Goal: Task Accomplishment & Management: Manage account settings

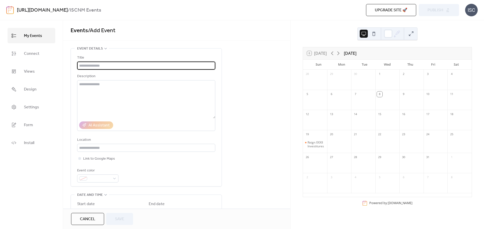
drag, startPoint x: 0, startPoint y: 0, endPoint x: 32, endPoint y: 37, distance: 49.5
click at [32, 37] on span "My Events" at bounding box center [33, 36] width 18 height 8
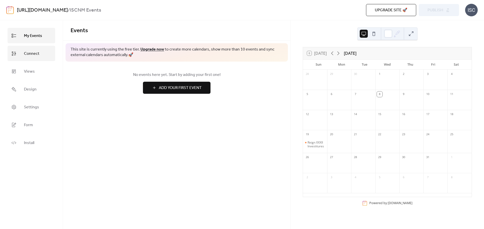
click at [26, 52] on span "Connect" at bounding box center [31, 54] width 15 height 8
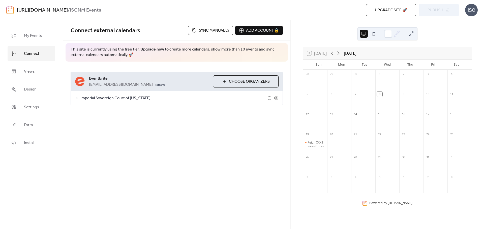
click at [102, 98] on span "Imperial Sovereign Court of [US_STATE]" at bounding box center [173, 98] width 187 height 6
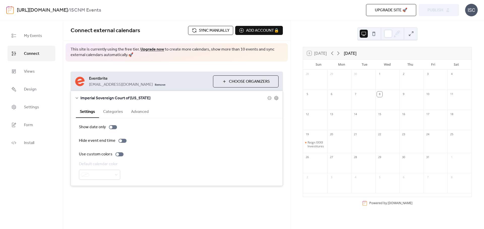
click at [130, 110] on button "Advanced" at bounding box center [140, 111] width 26 height 12
click at [144, 73] on div "Eventbrite [EMAIL_ADDRESS][DOMAIN_NAME] Remove Choose Organizers" at bounding box center [177, 81] width 212 height 19
click at [108, 111] on button "Categories" at bounding box center [113, 111] width 28 height 12
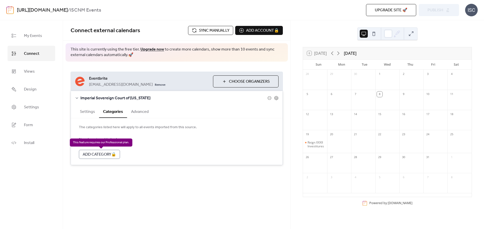
click at [101, 157] on div "Add Category 🔒" at bounding box center [99, 154] width 41 height 9
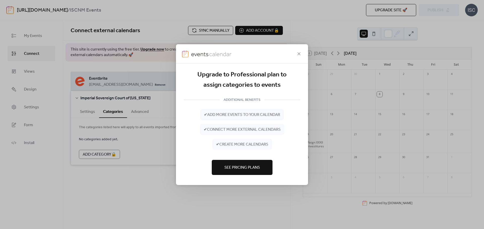
click at [160, 121] on div "Upgrade to Professional plan to assign categories to events ADDITIONAL BENEFITS…" at bounding box center [242, 114] width 484 height 229
click at [299, 53] on icon at bounding box center [298, 53] width 3 height 3
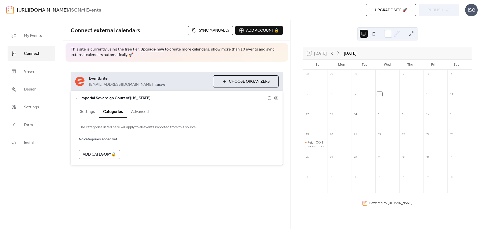
click at [84, 117] on button "Settings" at bounding box center [87, 111] width 23 height 12
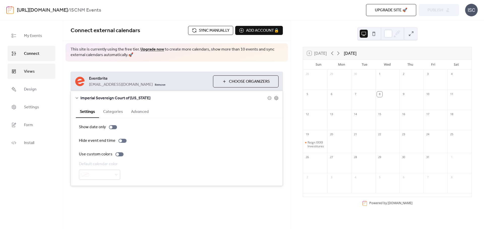
click at [42, 70] on link "Views" at bounding box center [32, 71] width 48 height 15
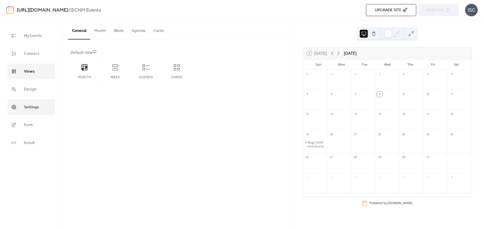
click at [33, 105] on span "Settings" at bounding box center [31, 108] width 15 height 8
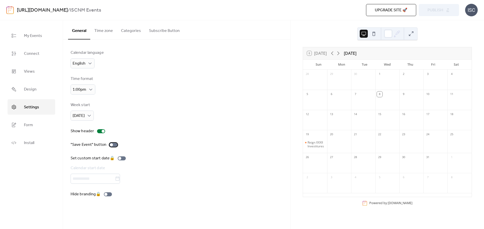
click at [115, 144] on div at bounding box center [113, 145] width 8 height 4
click at [434, 8] on span "Publish" at bounding box center [435, 10] width 16 height 6
click at [30, 60] on link "Connect" at bounding box center [32, 53] width 48 height 15
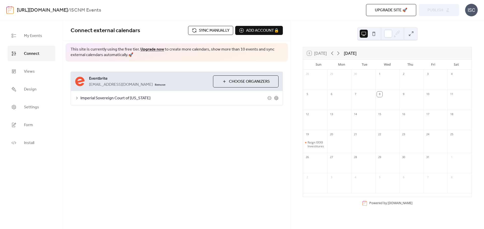
click at [110, 83] on span "[EMAIL_ADDRESS][DOMAIN_NAME]" at bounding box center [121, 85] width 64 height 6
click at [233, 81] on span "Choose Organizers" at bounding box center [249, 82] width 41 height 6
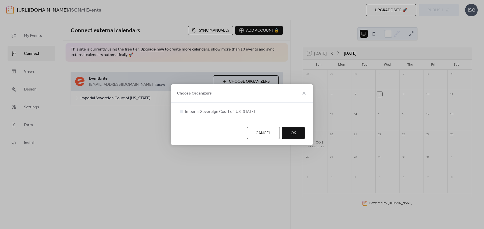
click at [290, 135] on button "OK" at bounding box center [293, 133] width 23 height 12
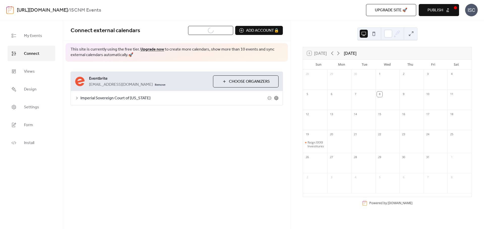
click at [275, 98] on icon at bounding box center [276, 98] width 5 height 5
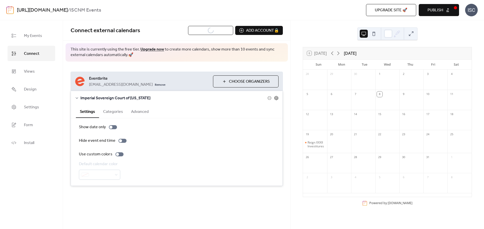
click at [275, 98] on icon at bounding box center [276, 98] width 5 height 5
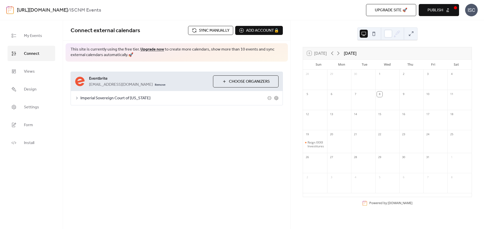
click at [214, 33] on span "Sync manually" at bounding box center [214, 31] width 30 height 6
click at [214, 34] on span "Sync manually" at bounding box center [214, 31] width 30 height 6
click at [214, 172] on div "**********" at bounding box center [176, 124] width 227 height 209
click at [319, 174] on div "Stage Fright - [DATE] Cabaret" at bounding box center [316, 170] width 18 height 12
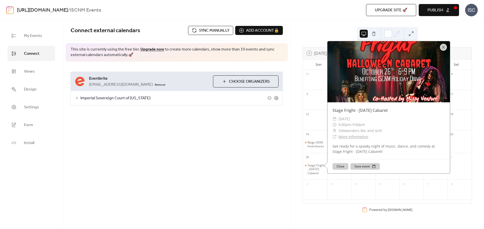
click at [353, 139] on link "More Information" at bounding box center [353, 137] width 30 height 5
click at [120, 136] on div "**********" at bounding box center [176, 124] width 227 height 209
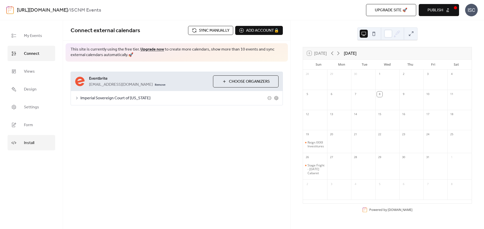
click at [26, 139] on link "Install" at bounding box center [32, 142] width 48 height 15
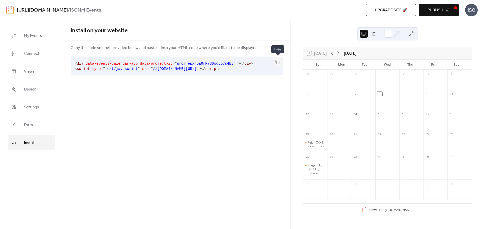
click at [278, 63] on button "button" at bounding box center [278, 62] width 10 height 11
click at [434, 10] on span "Publish" at bounding box center [435, 10] width 16 height 6
